Goal: Check status: Check status

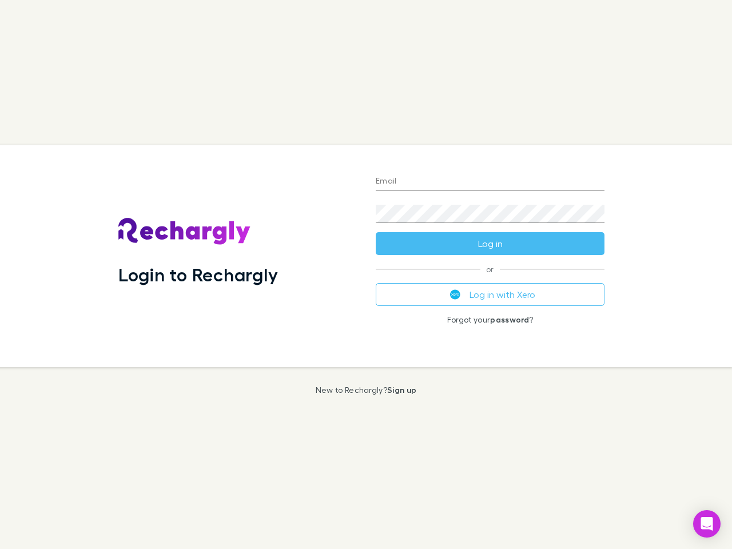
click at [366, 274] on div "Login to Rechargly" at bounding box center [237, 256] width 257 height 222
click at [490, 182] on input "Email" at bounding box center [490, 182] width 229 height 18
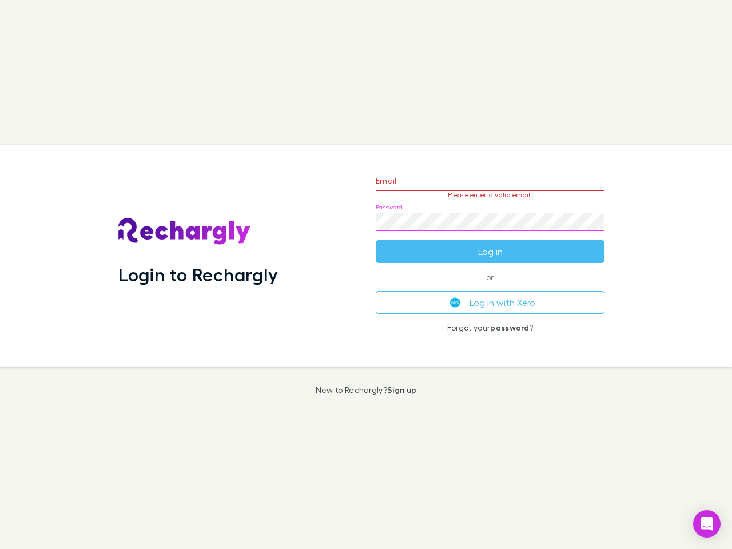
click at [490, 244] on form "Email Please enter a valid email. Password Log in" at bounding box center [490, 212] width 229 height 99
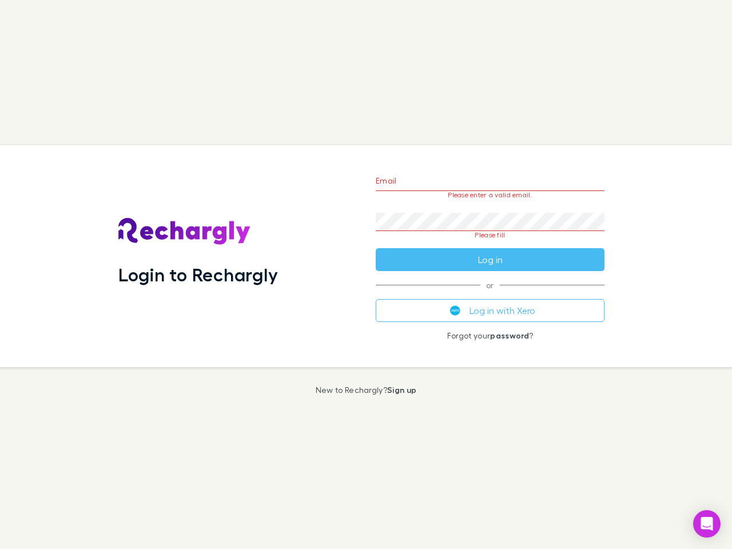
click at [490, 294] on div "Email Please enter a valid email. Password Please fill Log in or Log in with Xe…" at bounding box center [489, 256] width 247 height 222
click at [706, 524] on icon "Open Intercom Messenger" at bounding box center [707, 524] width 12 height 14
